Goal: Find specific page/section: Find specific page/section

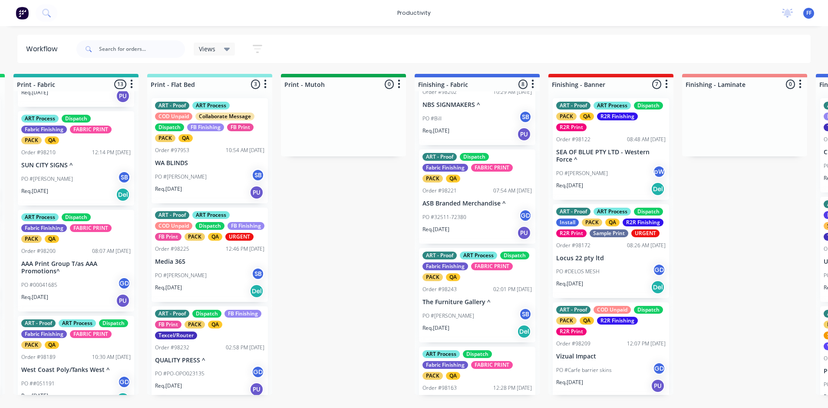
scroll to position [477, 0]
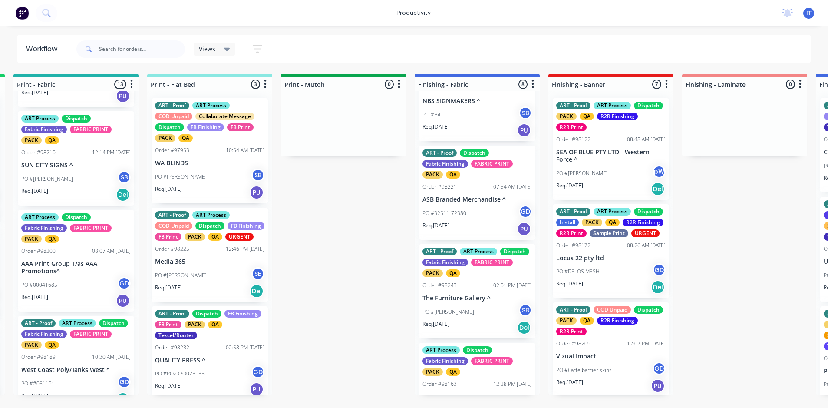
click at [490, 217] on div "PO #32511-72380 GD" at bounding box center [476, 213] width 109 height 16
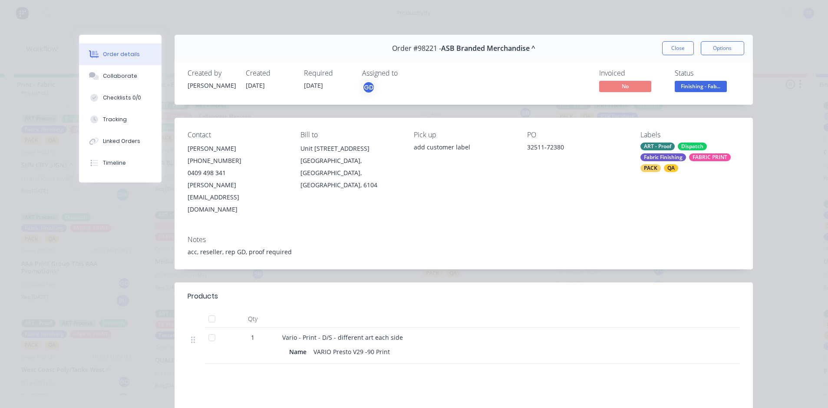
click at [684, 50] on button "Close" at bounding box center [678, 48] width 32 height 14
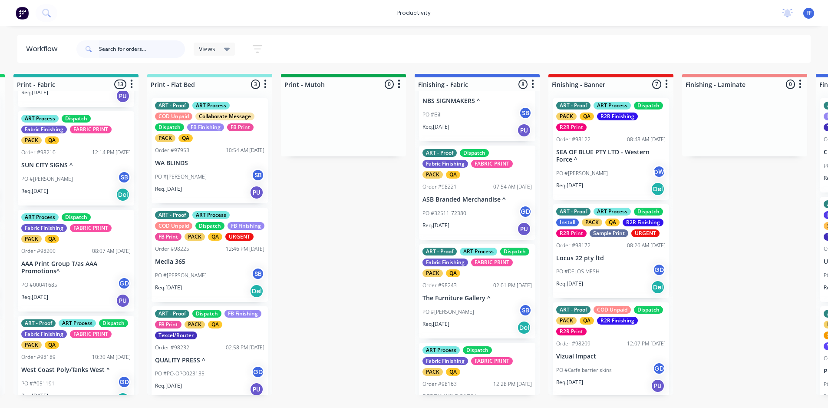
scroll to position [520, 0]
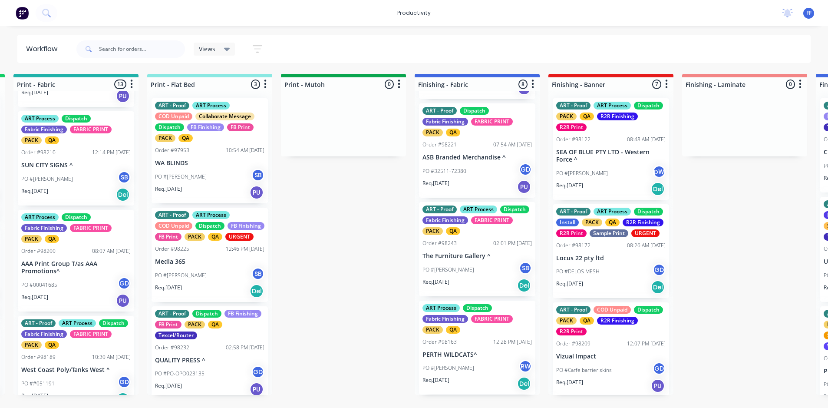
click at [457, 349] on div "ART Process Dispatch Fabric Finishing FABRIC PRINT PACK QA Order #98163 12:28 P…" at bounding box center [477, 347] width 116 height 94
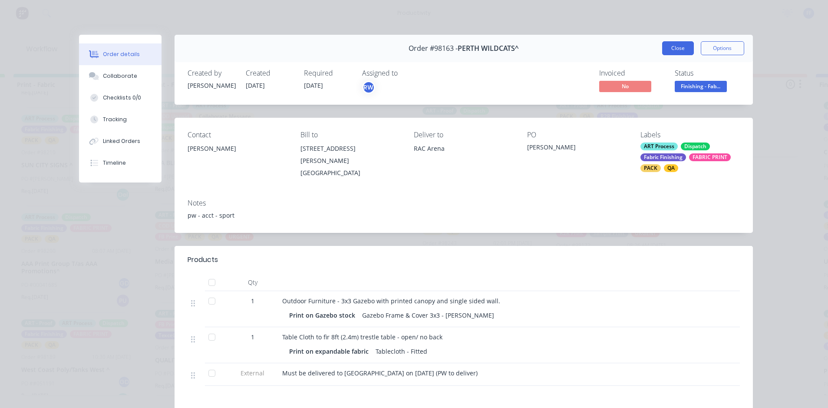
click at [671, 47] on button "Close" at bounding box center [678, 48] width 32 height 14
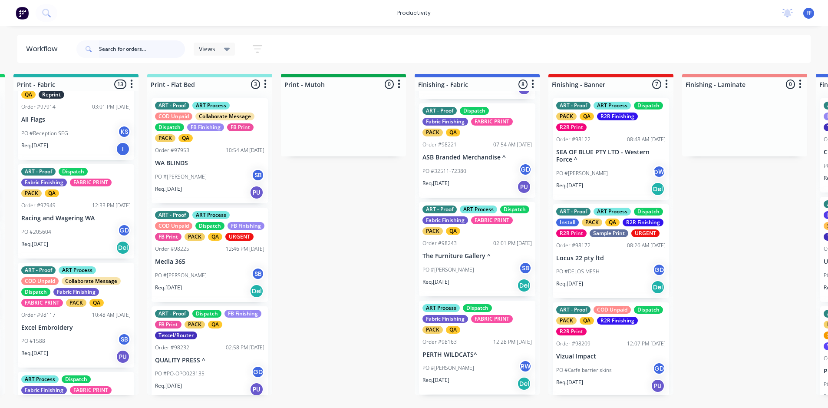
scroll to position [0, 0]
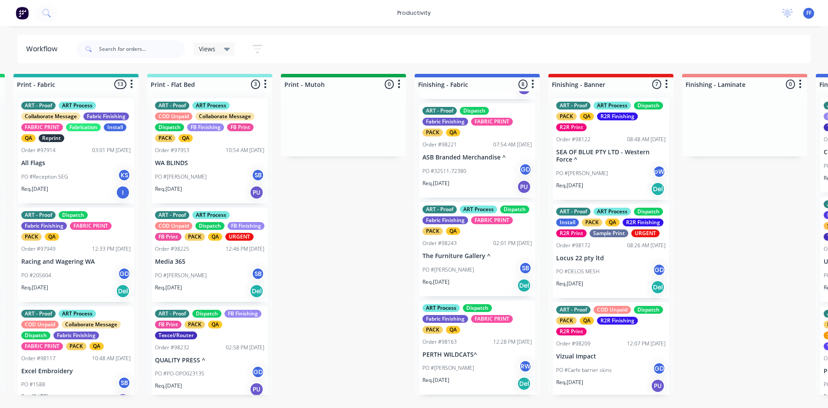
click at [81, 375] on div "ART - Proof ART Process COD Unpaid Collaborate Message Dispatch Fabric Finishin…" at bounding box center [76, 358] width 116 height 105
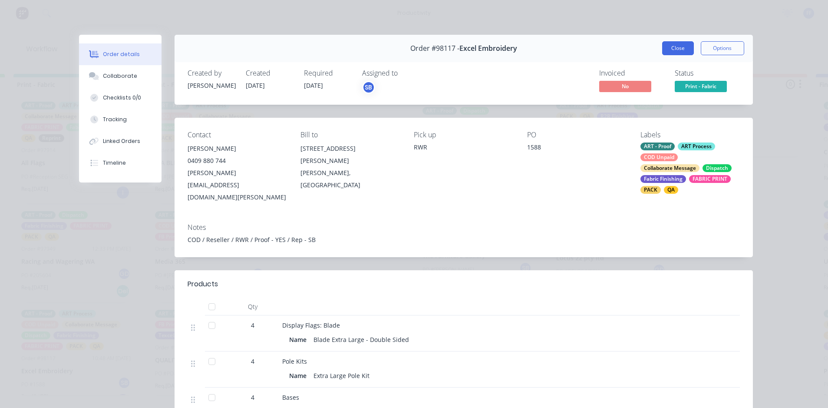
click at [676, 54] on button "Close" at bounding box center [678, 48] width 32 height 14
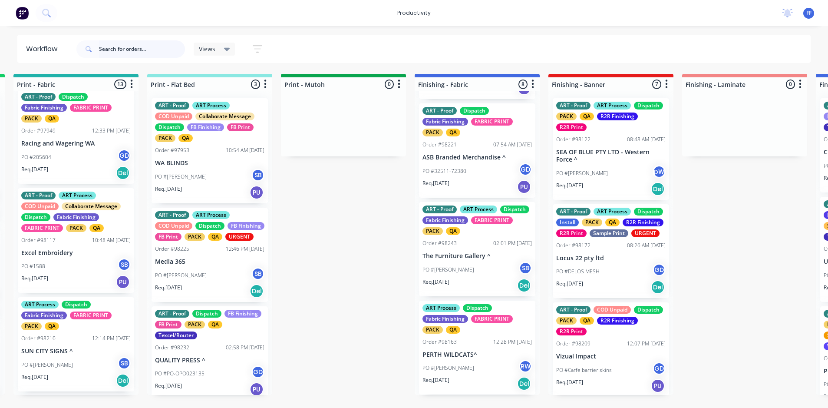
scroll to position [130, 0]
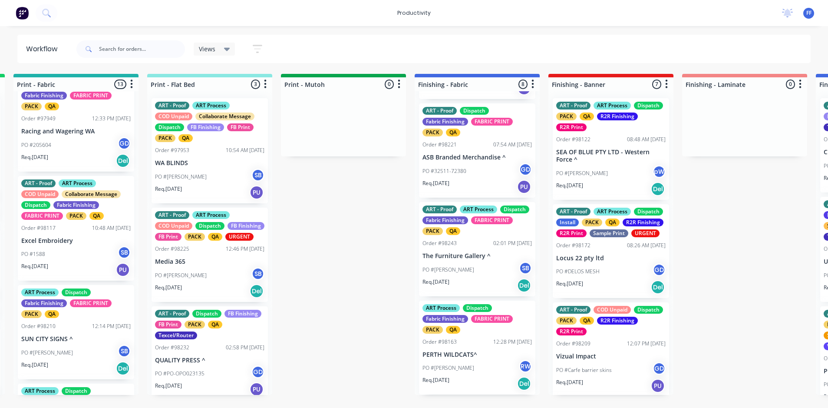
click at [73, 332] on div "ART Process Dispatch Fabric Finishing FABRIC PRINT PACK QA Order #98210 12:14 P…" at bounding box center [76, 332] width 116 height 94
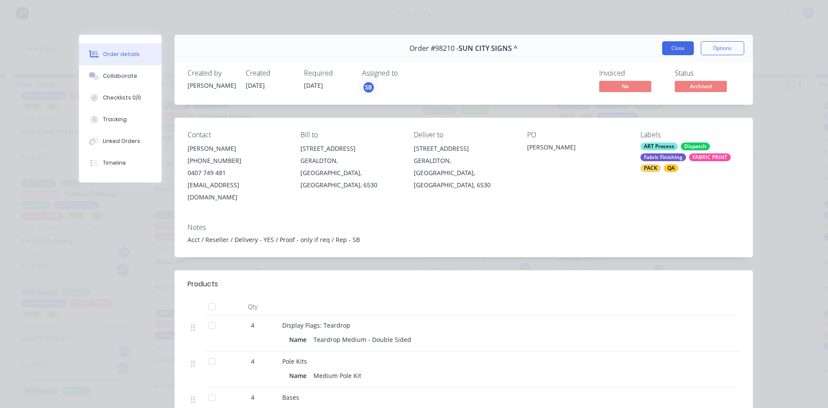
click at [671, 49] on button "Close" at bounding box center [678, 48] width 32 height 14
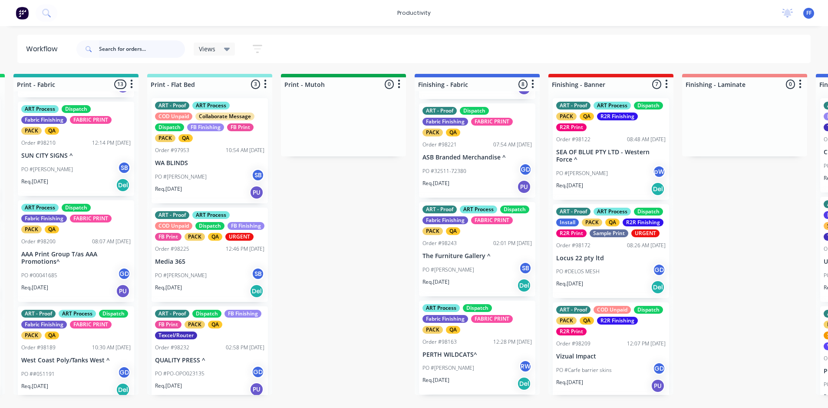
scroll to position [391, 0]
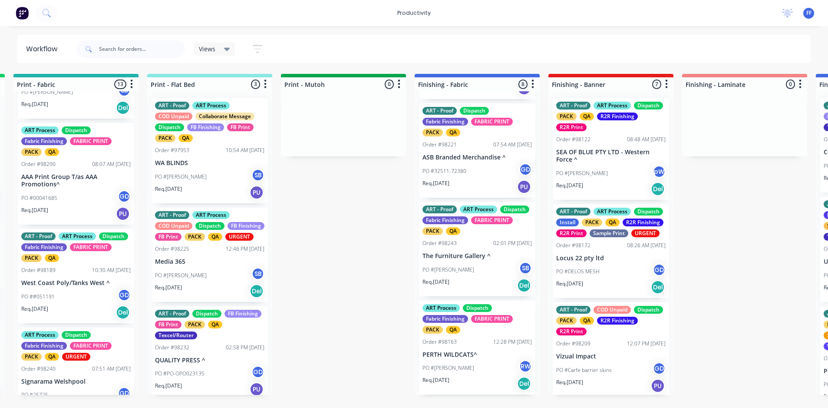
click at [83, 188] on p "AAA Print Group T/as AAA Promotions^" at bounding box center [75, 180] width 109 height 15
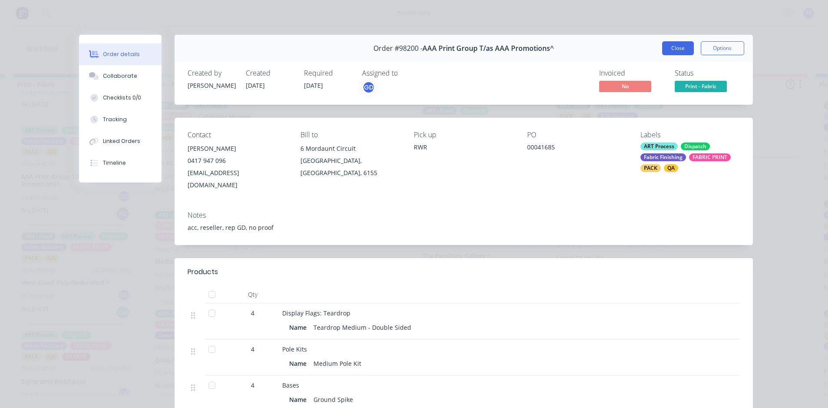
click at [666, 51] on button "Close" at bounding box center [678, 48] width 32 height 14
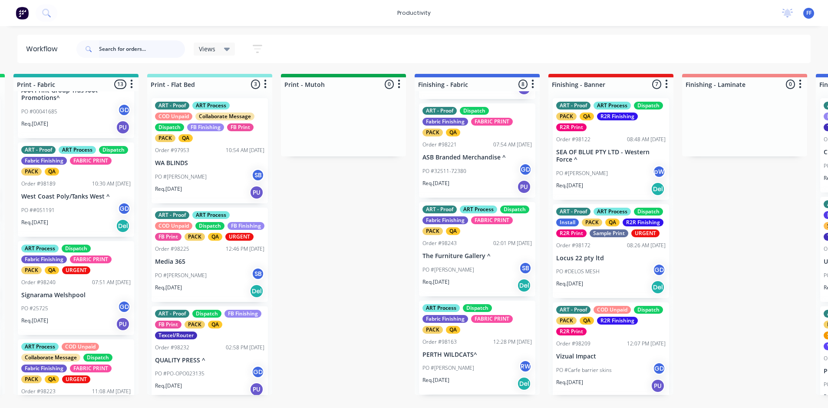
scroll to position [477, 0]
click at [69, 298] on div "ART Process Dispatch Fabric Finishing FABRIC PRINT PACK QA URGENT Order #98240 …" at bounding box center [76, 287] width 116 height 94
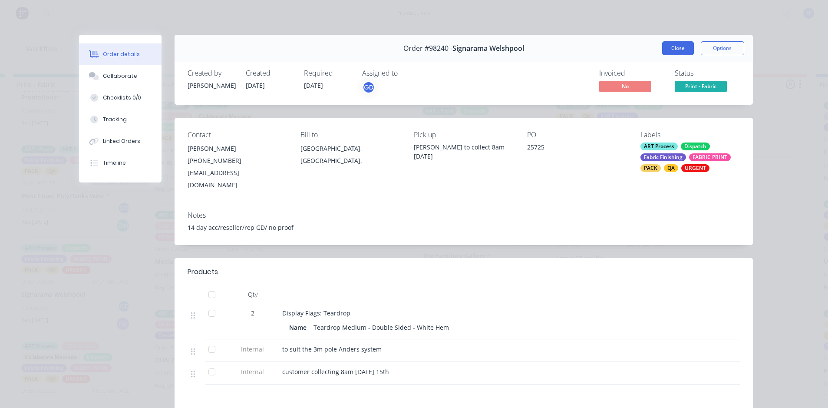
click at [672, 53] on button "Close" at bounding box center [678, 48] width 32 height 14
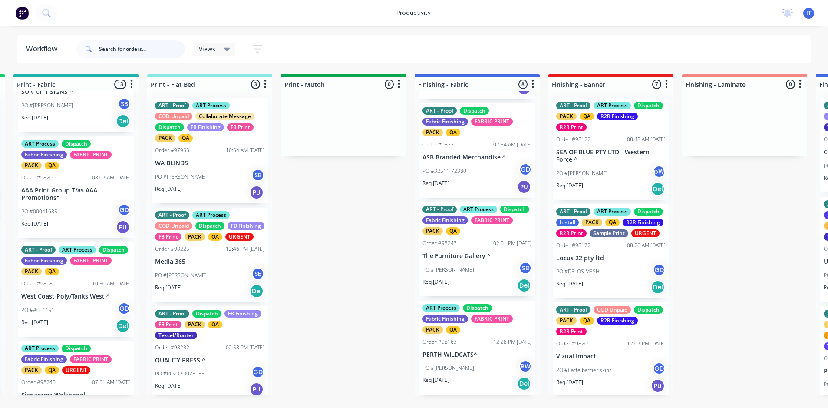
scroll to position [347, 0]
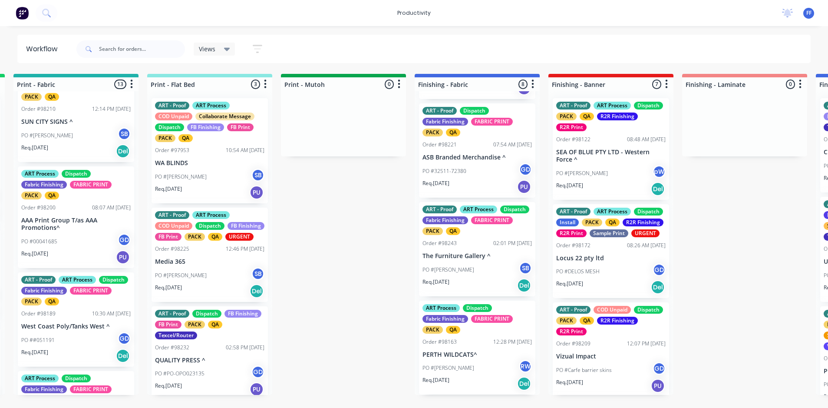
click at [79, 138] on div "ART Process Dispatch Fabric Finishing FABRIC PRINT PACK QA Order #98210 12:14 P…" at bounding box center [76, 115] width 116 height 94
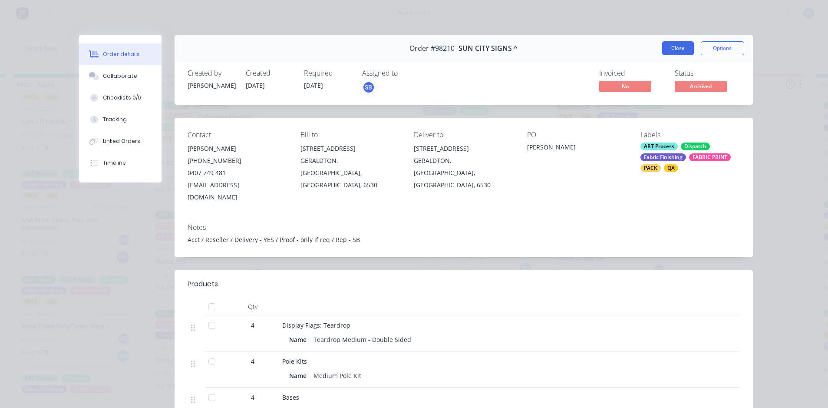
click at [680, 46] on button "Close" at bounding box center [678, 48] width 32 height 14
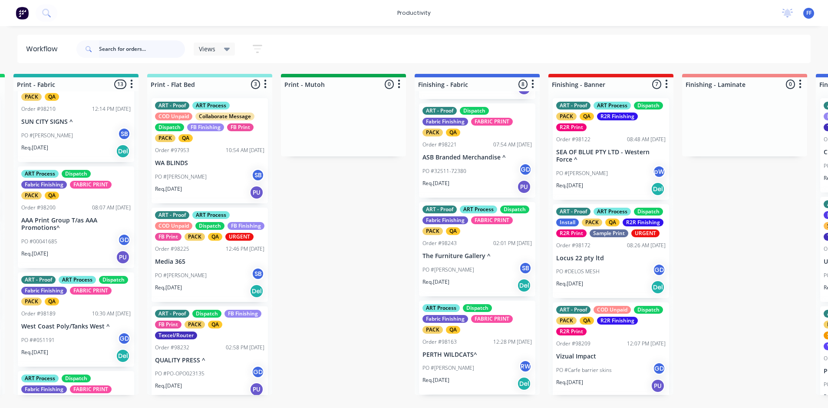
scroll to position [391, 0]
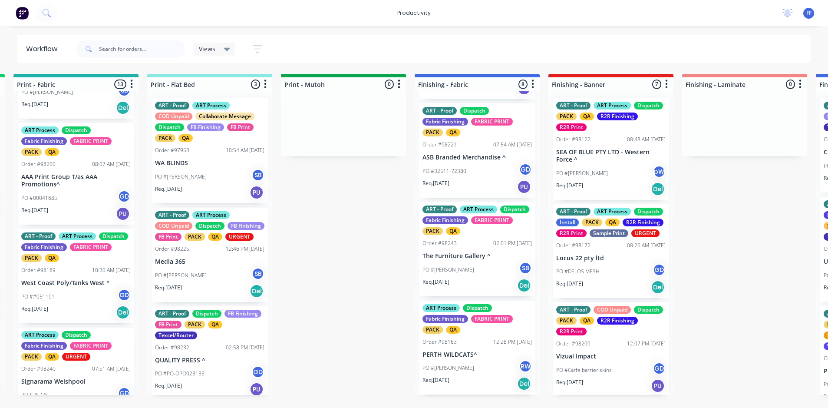
click at [99, 305] on div "PO ##051191 GD" at bounding box center [75, 296] width 109 height 16
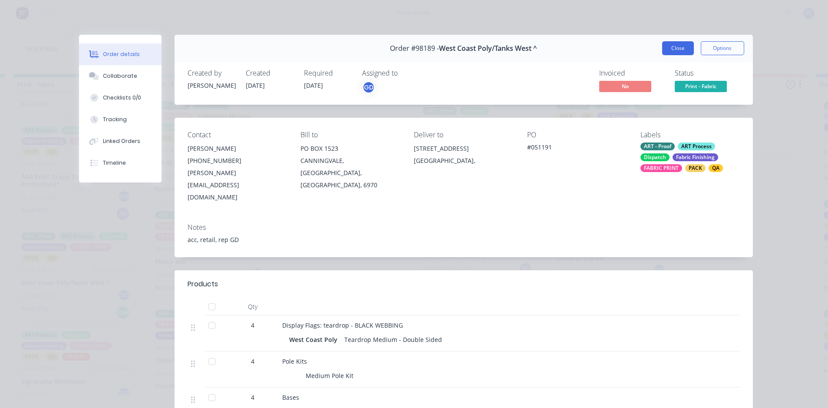
click at [671, 49] on button "Close" at bounding box center [678, 48] width 32 height 14
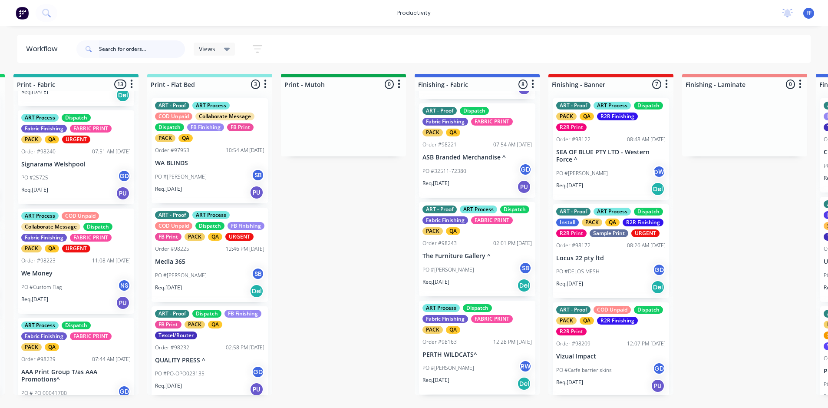
scroll to position [738, 0]
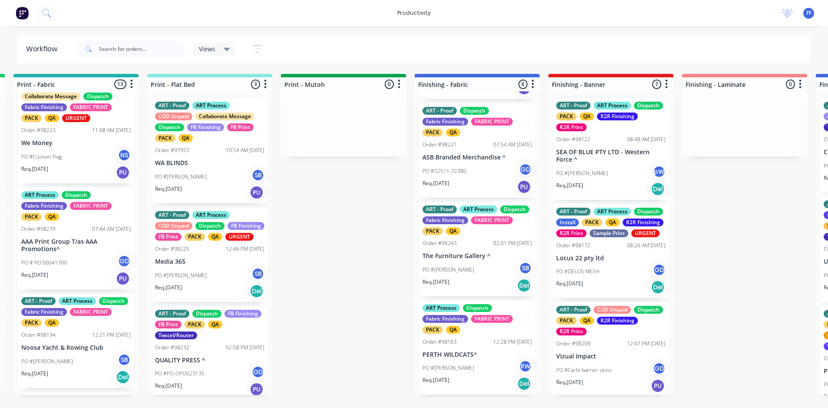
click at [98, 340] on div "ART - Proof ART Process Dispatch Fabric Finishing FABRIC PRINT PACK QA Order #9…" at bounding box center [76, 340] width 116 height 94
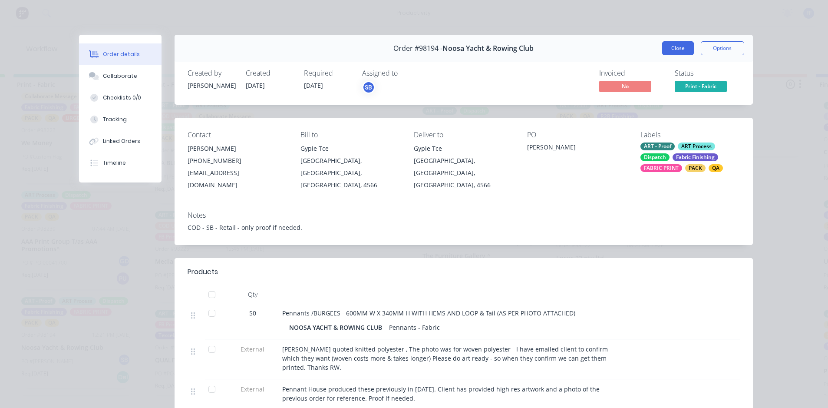
click at [686, 48] on button "Close" at bounding box center [678, 48] width 32 height 14
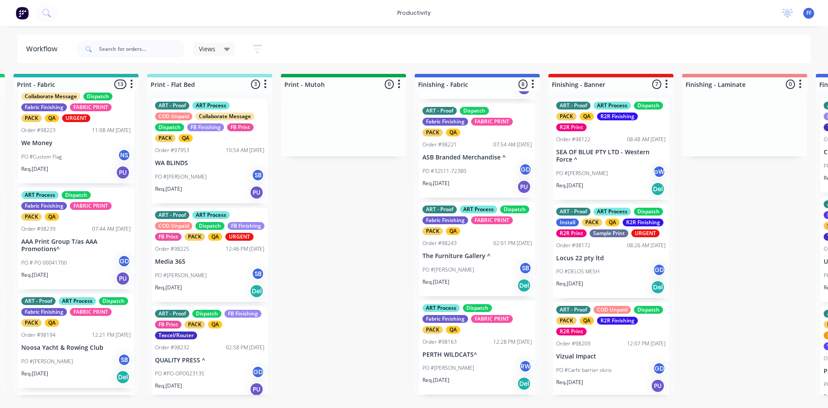
click at [77, 299] on div "ART - Proof ART Process Collaborate Message Fabric Finishing FABRIC PRINT Fabri…" at bounding box center [75, 242] width 125 height 303
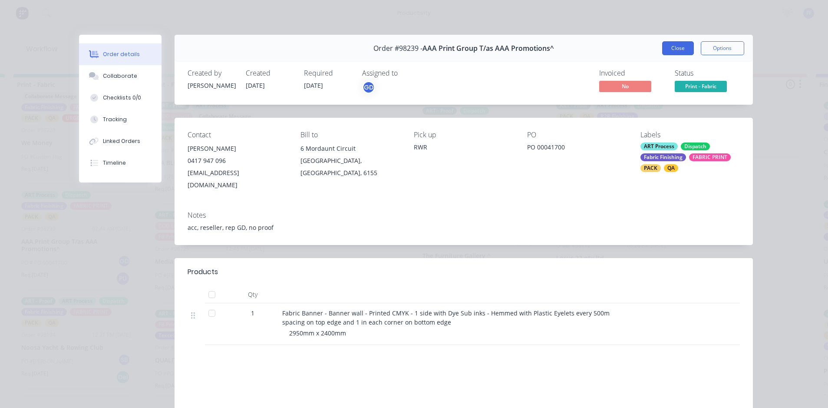
click at [688, 47] on button "Close" at bounding box center [678, 48] width 32 height 14
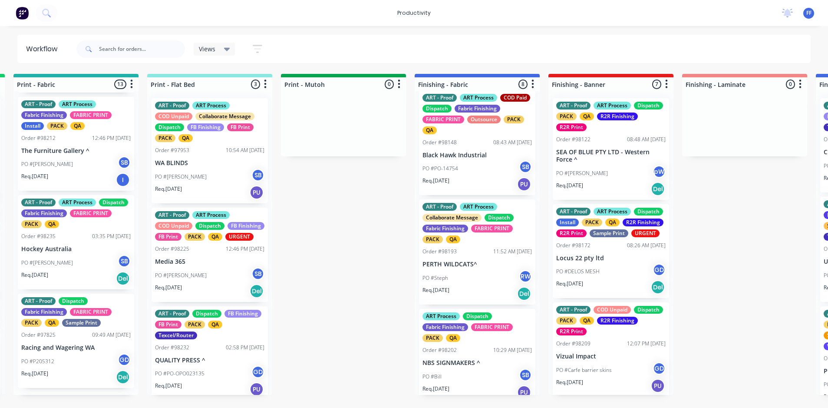
scroll to position [0, 0]
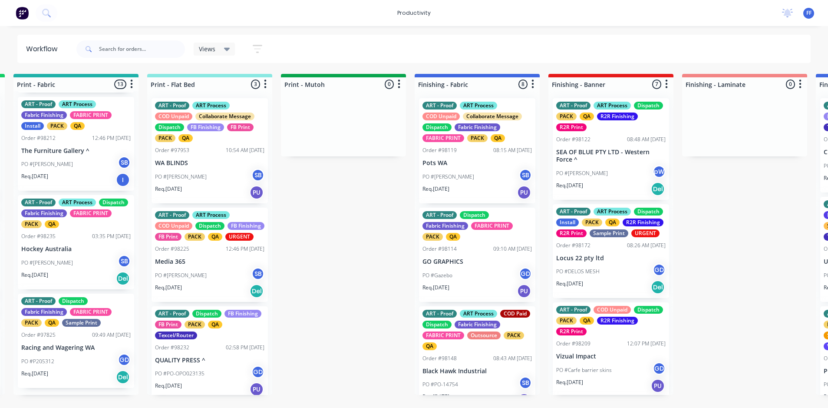
click at [492, 260] on p "GO GRAPHICS" at bounding box center [476, 261] width 109 height 7
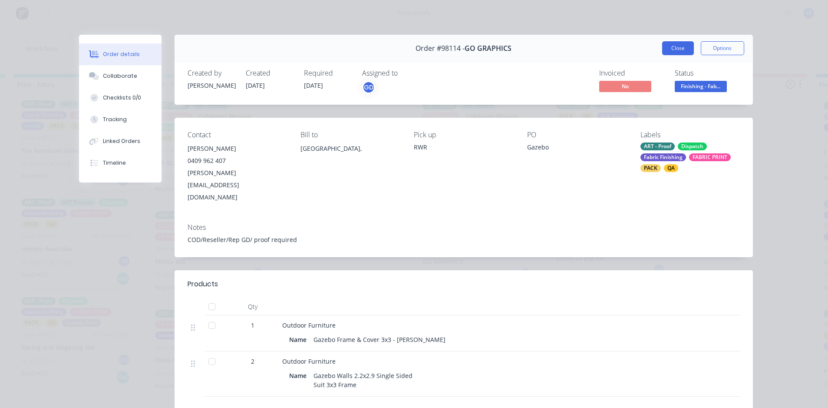
click at [662, 53] on button "Close" at bounding box center [678, 48] width 32 height 14
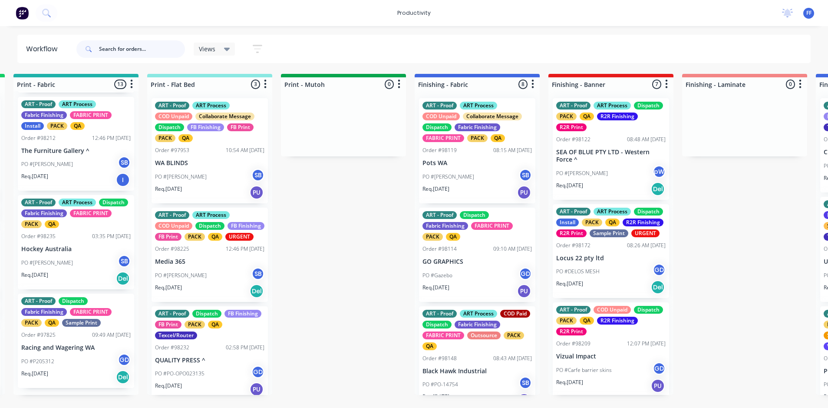
drag, startPoint x: 158, startPoint y: 50, endPoint x: -2, endPoint y: 44, distance: 160.7
type input "west"
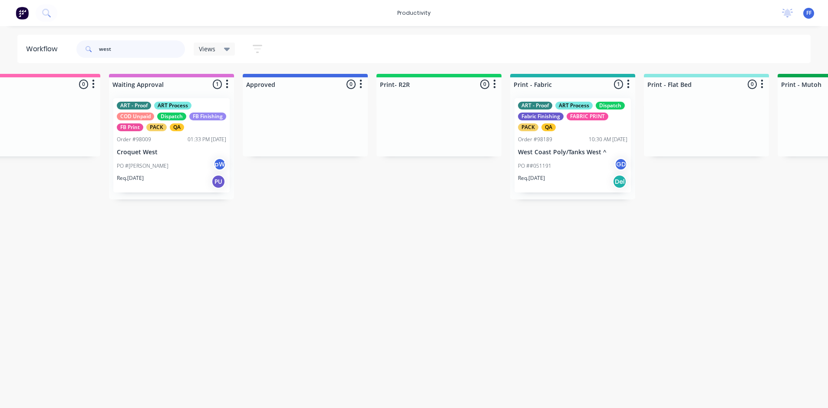
scroll to position [0, 719]
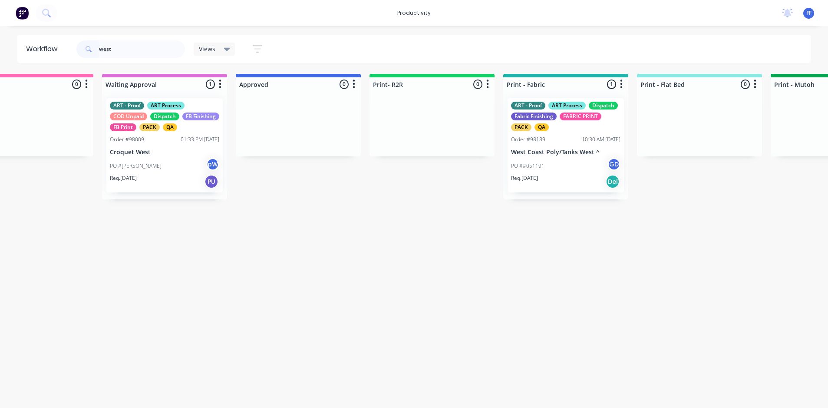
click at [555, 128] on div "ART - Proof ART Process Dispatch Fabric Finishing FABRIC PRINT PACK QA" at bounding box center [565, 117] width 109 height 30
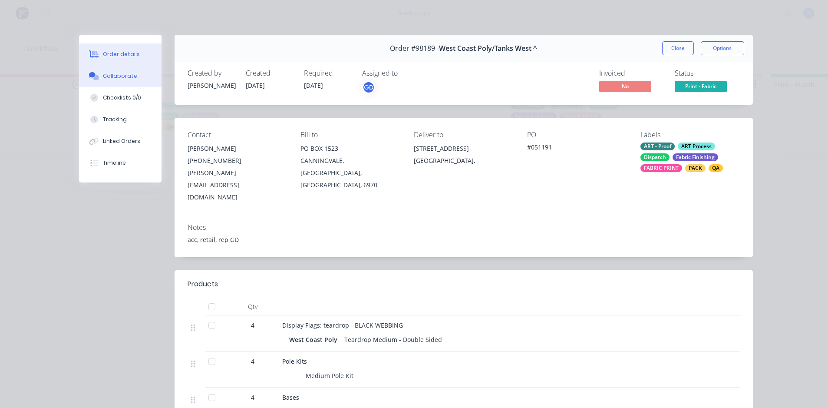
click at [98, 79] on button "Collaborate" at bounding box center [120, 76] width 82 height 22
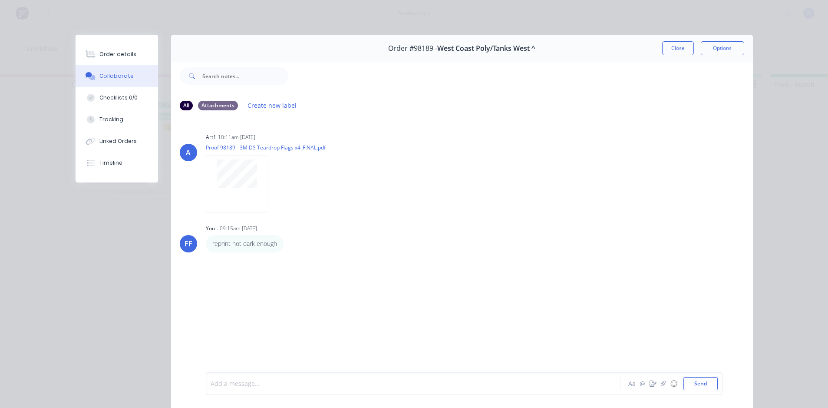
click at [250, 380] on div at bounding box center [401, 383] width 380 height 9
click at [659, 55] on div "Order #98189 - West Coast Poly/Tanks West ^ Close Options" at bounding box center [462, 48] width 582 height 27
click at [665, 51] on button "Close" at bounding box center [678, 48] width 32 height 14
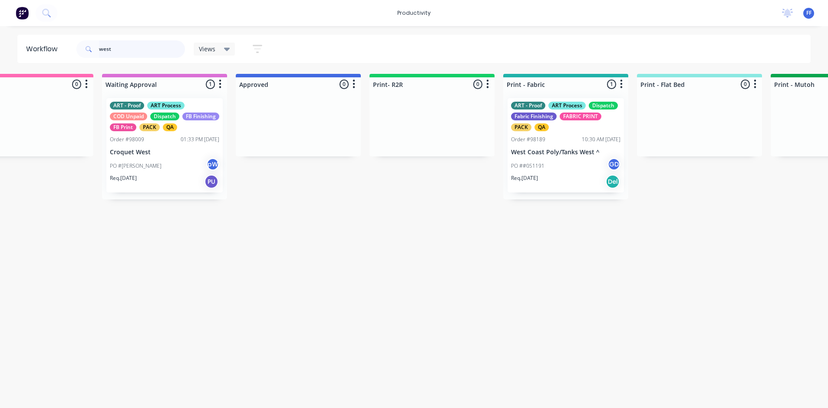
drag, startPoint x: 122, startPoint y: 49, endPoint x: -2, endPoint y: 49, distance: 124.1
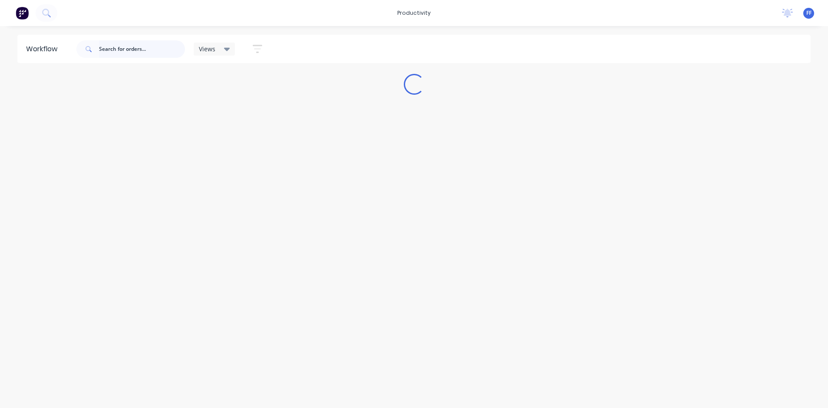
scroll to position [0, 0]
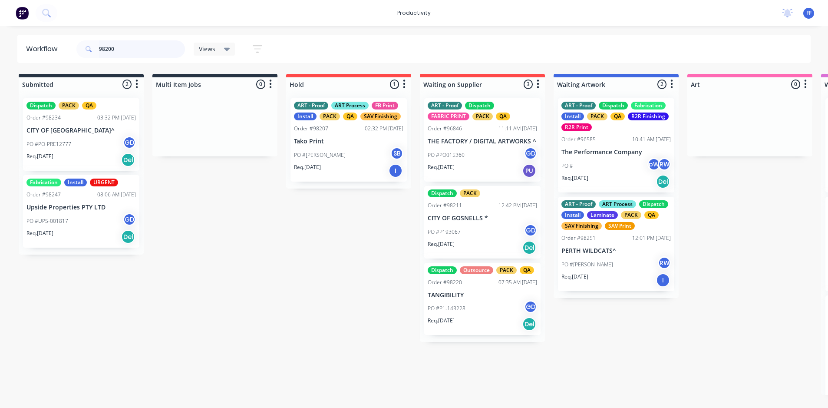
type input "98200"
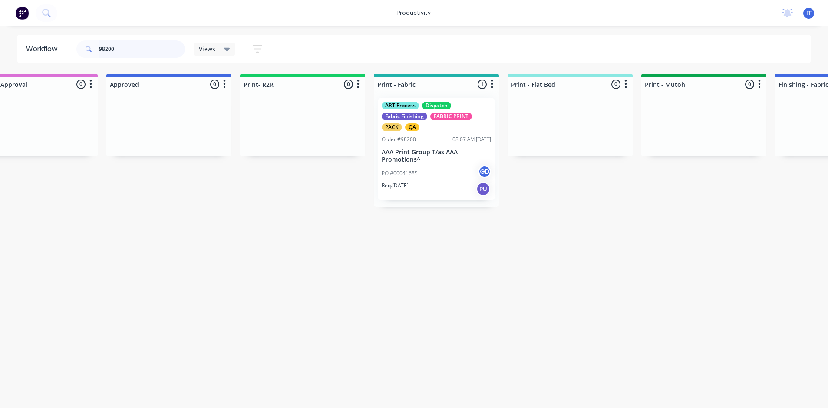
scroll to position [0, 858]
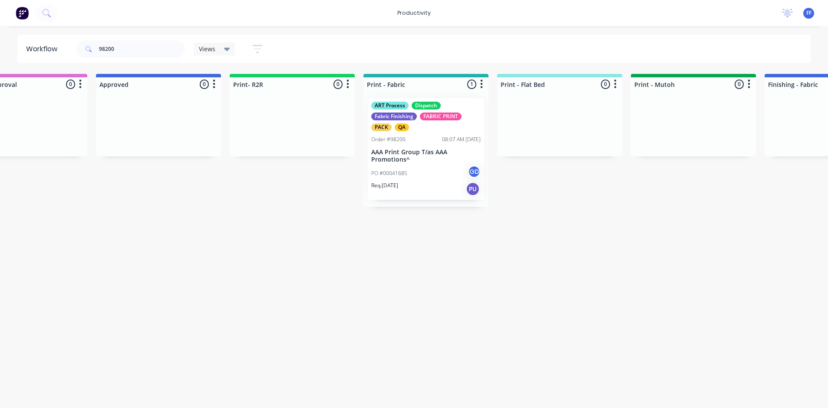
click at [412, 150] on p "AAA Print Group T/as AAA Promotions^" at bounding box center [425, 155] width 109 height 15
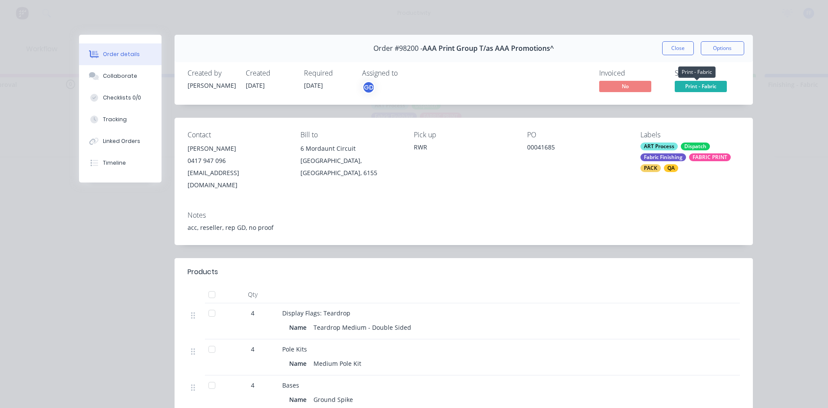
click at [705, 88] on span "Print - Fabric" at bounding box center [700, 86] width 52 height 11
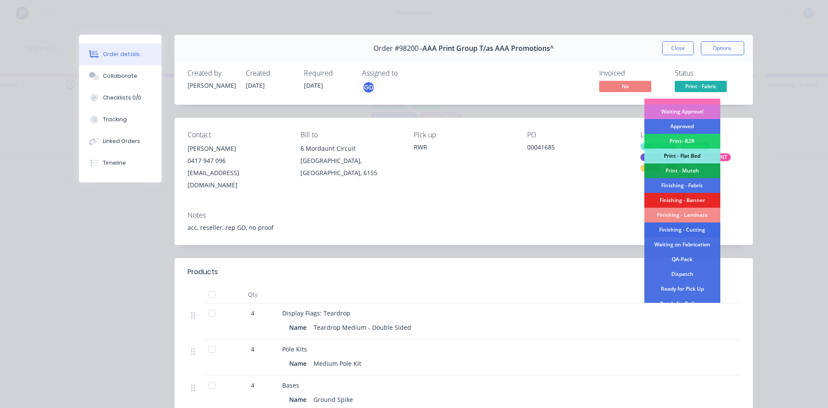
scroll to position [130, 0]
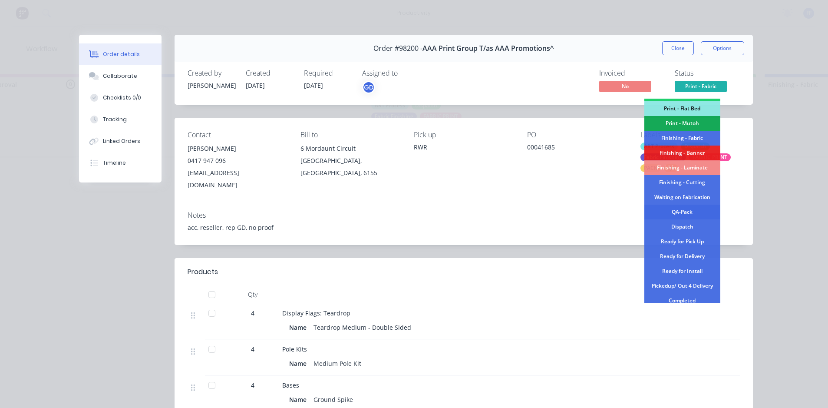
click at [670, 214] on div "QA-Pack" at bounding box center [682, 211] width 76 height 15
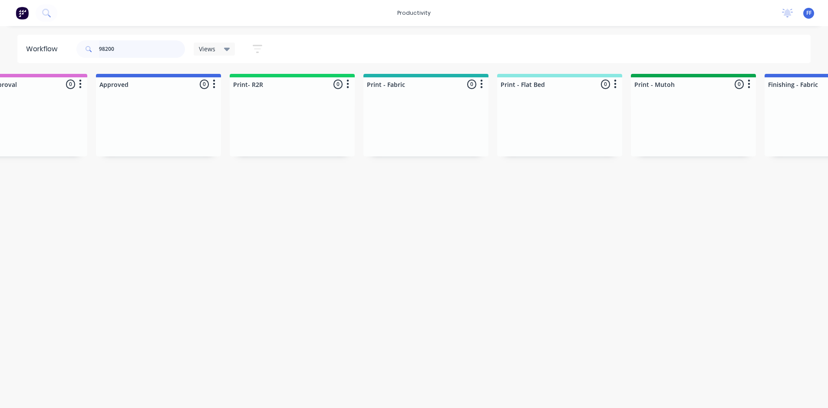
drag, startPoint x: 157, startPoint y: 51, endPoint x: -2, endPoint y: 49, distance: 158.9
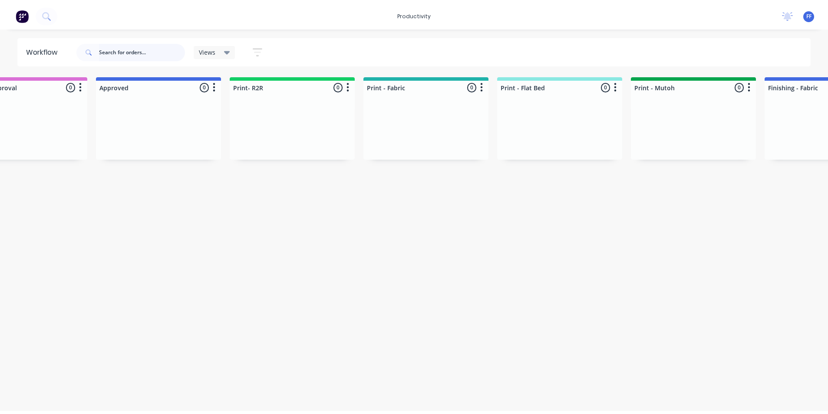
scroll to position [0, 0]
